Goal: Task Accomplishment & Management: Complete application form

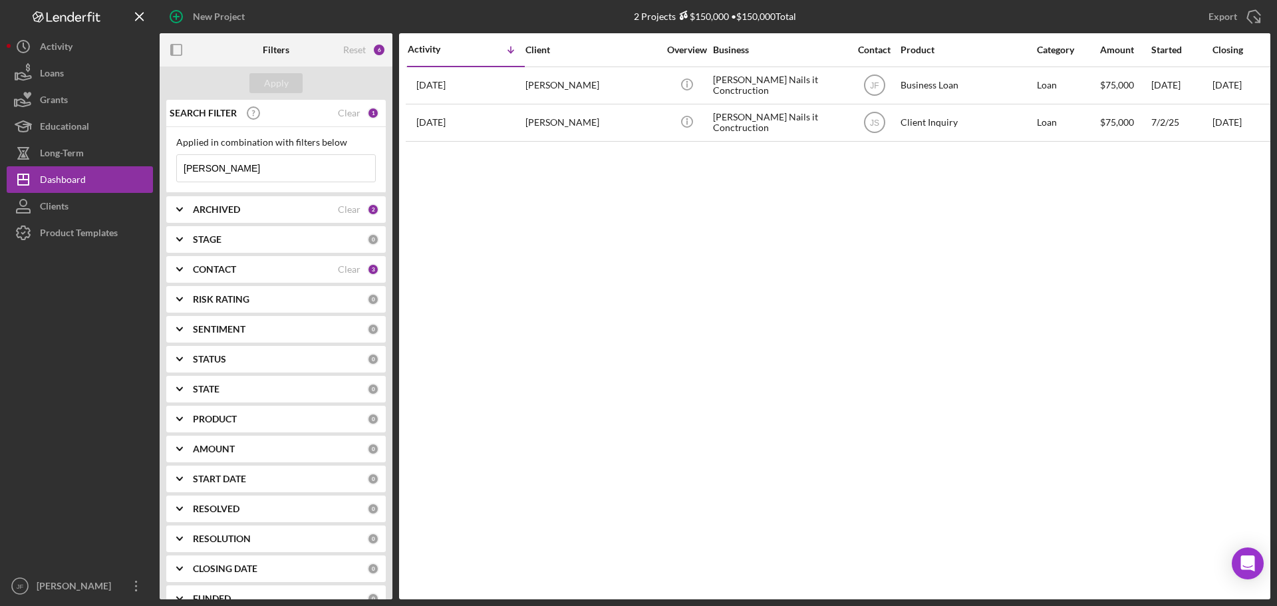
click at [256, 177] on input "[PERSON_NAME]" at bounding box center [276, 168] width 198 height 27
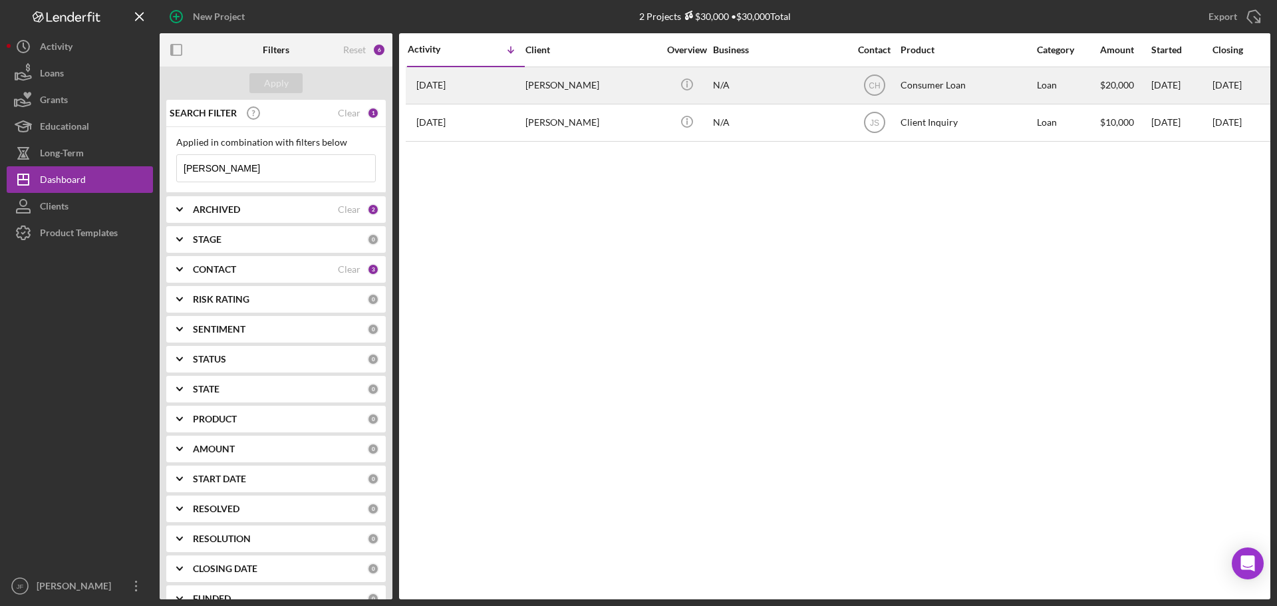
type input "[PERSON_NAME]"
click at [535, 84] on div "[PERSON_NAME]" at bounding box center [591, 85] width 133 height 35
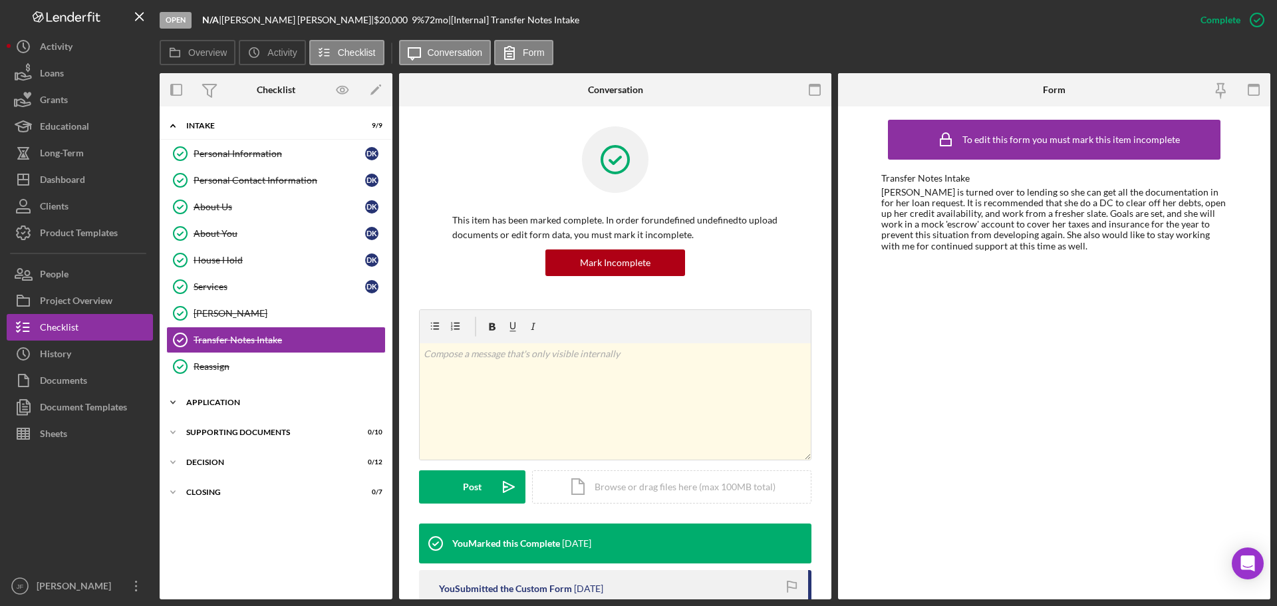
click at [287, 392] on div "Icon/Expander Application 0 / 10" at bounding box center [276, 402] width 233 height 27
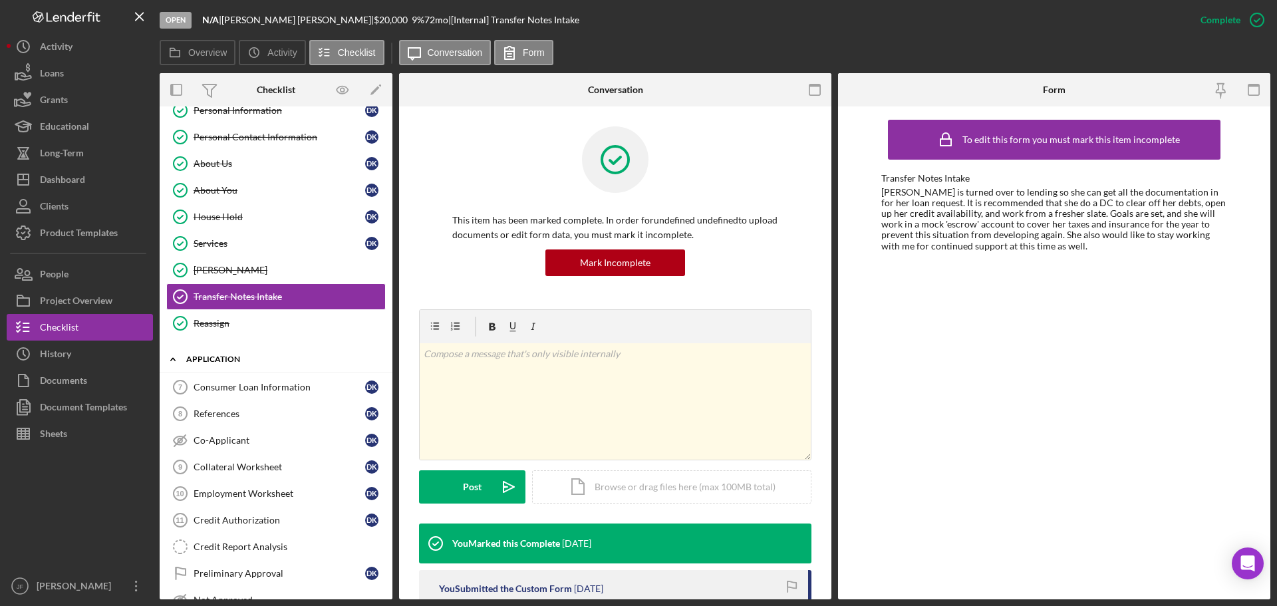
scroll to position [66, 0]
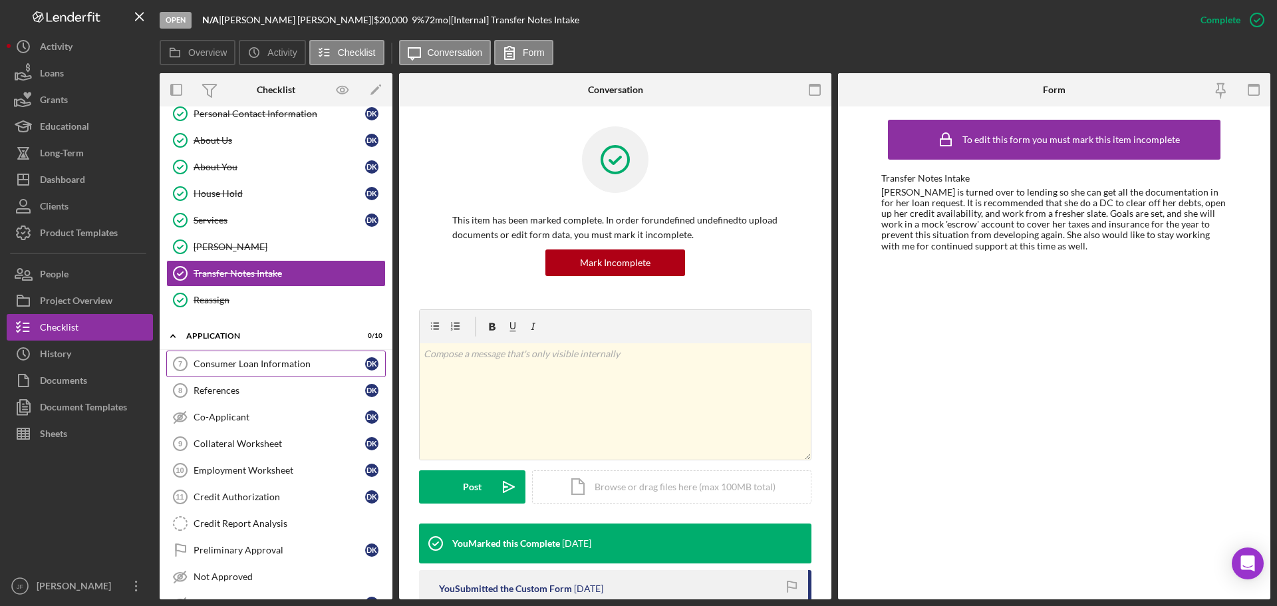
click at [269, 365] on div "Consumer Loan Information" at bounding box center [279, 363] width 172 height 11
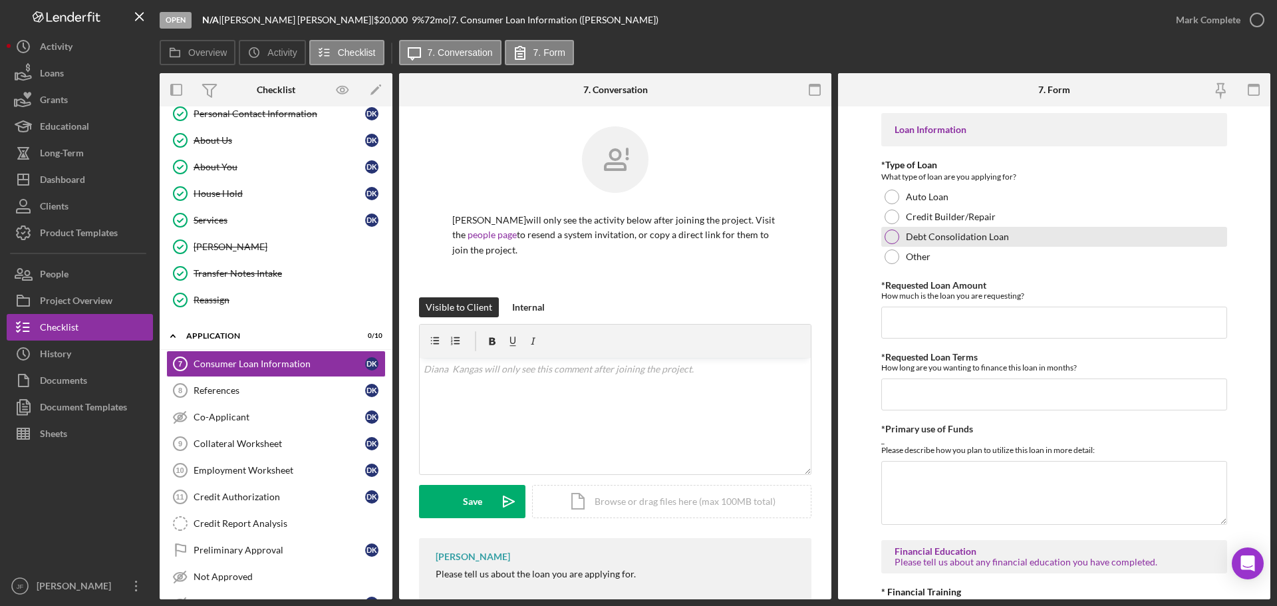
click at [888, 237] on div at bounding box center [891, 236] width 15 height 15
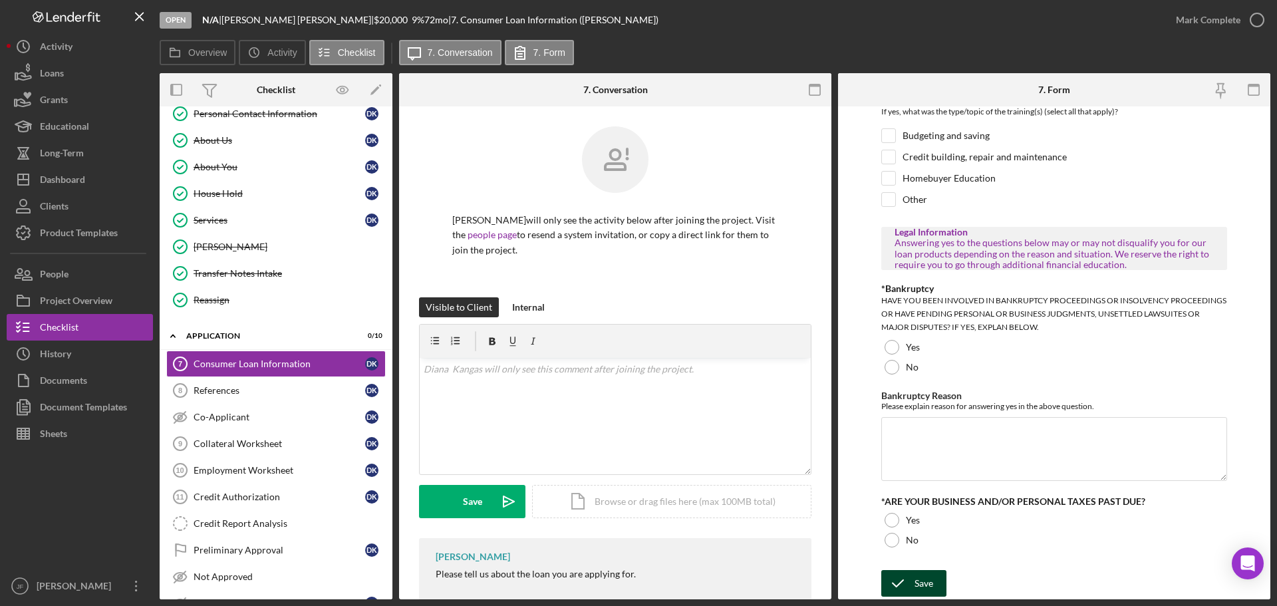
click at [932, 587] on div "Save" at bounding box center [923, 583] width 19 height 27
